Goal: Information Seeking & Learning: Learn about a topic

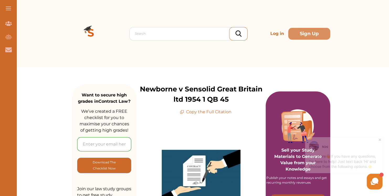
click at [379, 138] on icon at bounding box center [379, 137] width 5 height 5
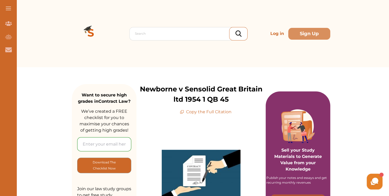
drag, startPoint x: 388, startPoint y: 44, endPoint x: 386, endPoint y: 68, distance: 23.5
click at [387, 28] on div "Search Log in Sign Up Search Log in Sign Up" at bounding box center [201, 33] width 376 height 67
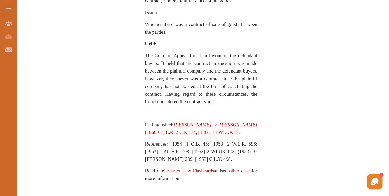
scroll to position [394, 0]
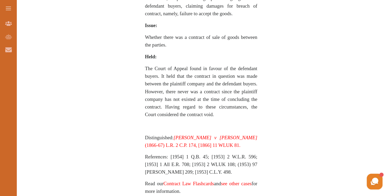
click at [216, 135] on link "[PERSON_NAME] v [PERSON_NAME] (1866-67) L.R. 2 C.P. 174, [1866] 11 WLUK 81." at bounding box center [201, 140] width 112 height 13
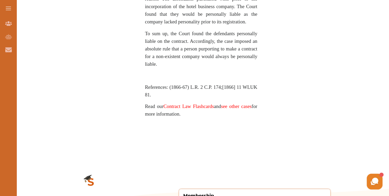
scroll to position [543, 0]
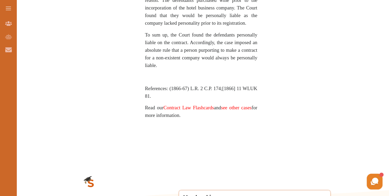
click at [190, 105] on link "Contract Law Flashcards" at bounding box center [189, 108] width 50 height 6
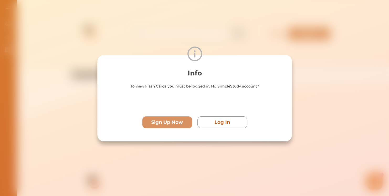
click at [212, 149] on div "Info To view Flash Cards you must be logged in. No SimpleStudy account? Sign Up…" at bounding box center [194, 98] width 389 height 196
